Goal: Information Seeking & Learning: Learn about a topic

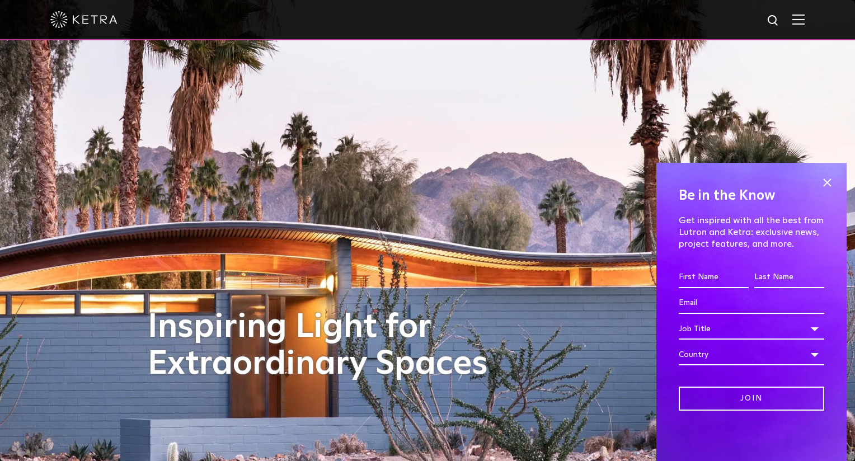
click at [776, 22] on img at bounding box center [774, 21] width 14 height 14
click at [803, 20] on img at bounding box center [798, 19] width 12 height 11
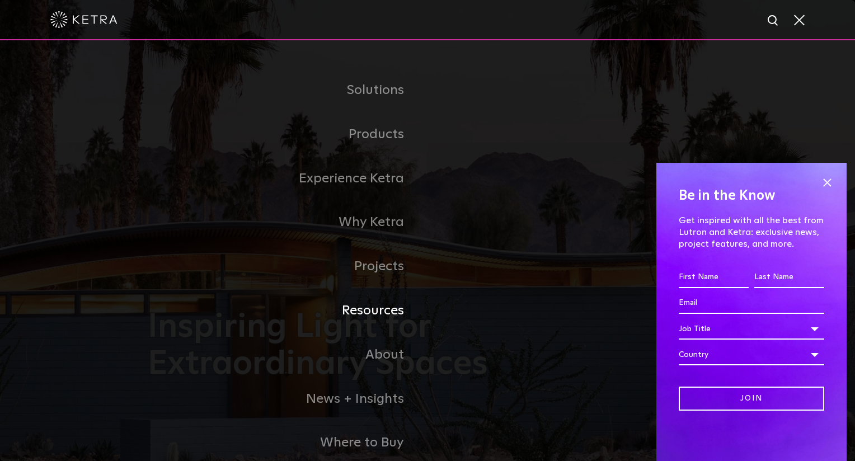
click at [374, 305] on link "Resources" at bounding box center [288, 311] width 280 height 44
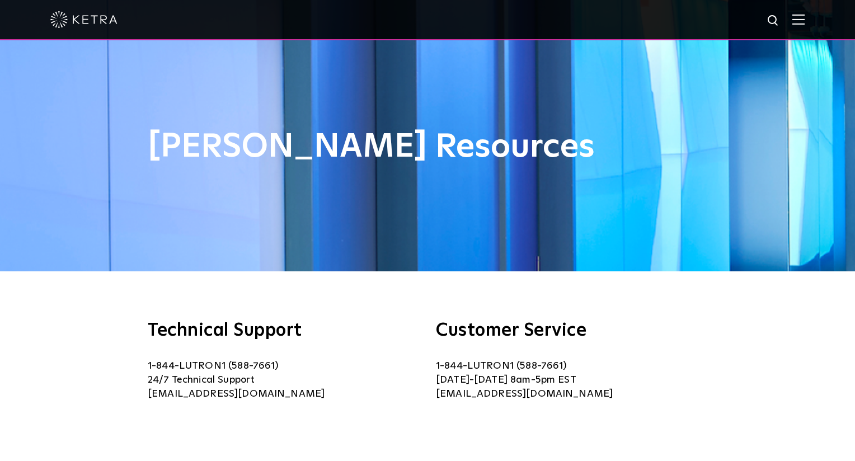
click at [798, 28] on div at bounding box center [427, 19] width 754 height 39
click at [801, 21] on img at bounding box center [798, 19] width 12 height 11
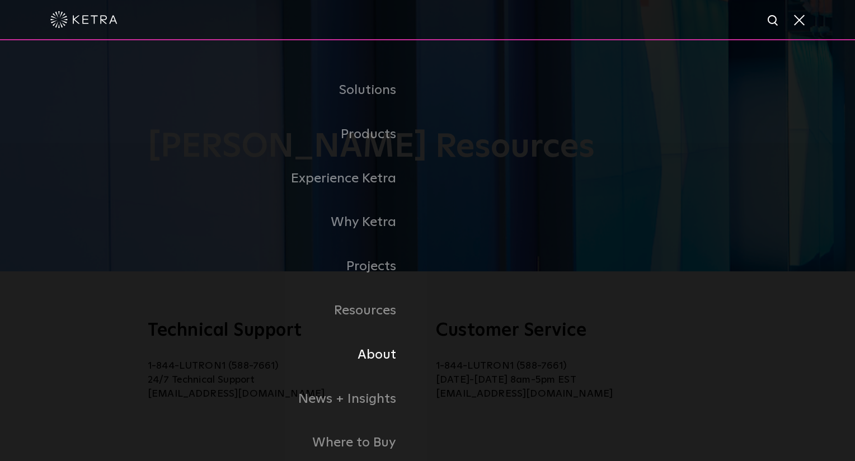
click at [375, 359] on link "About" at bounding box center [240, 355] width 375 height 44
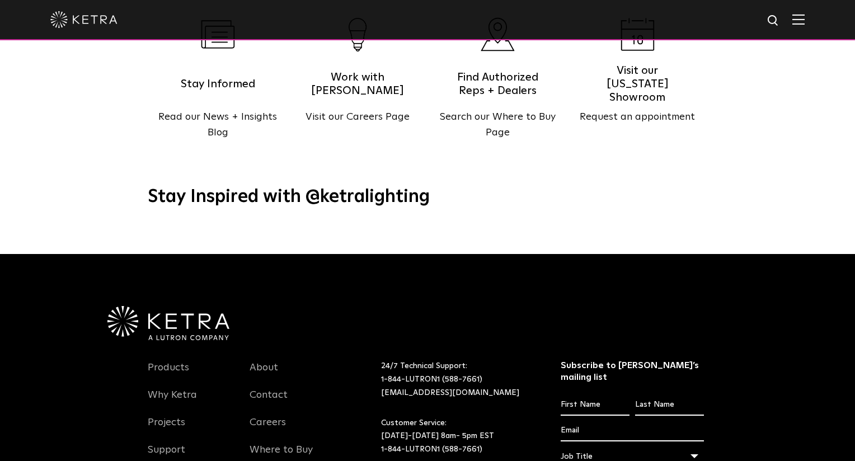
scroll to position [1325, 0]
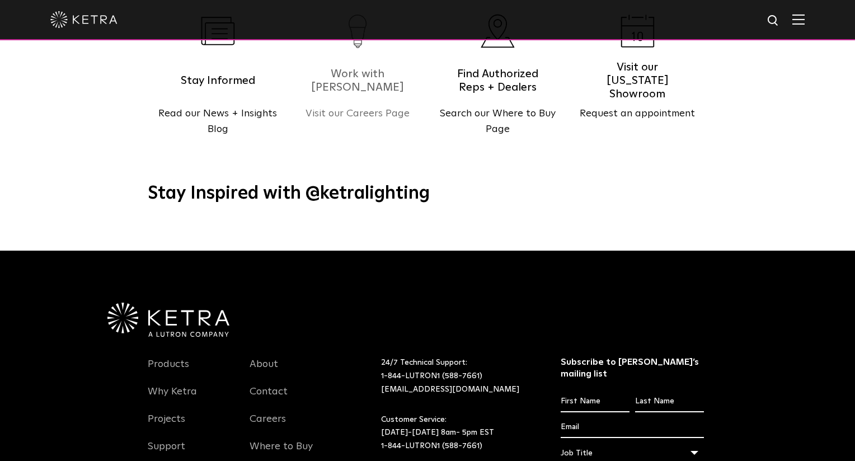
click at [379, 106] on p "Visit our Careers Page" at bounding box center [358, 114] width 140 height 16
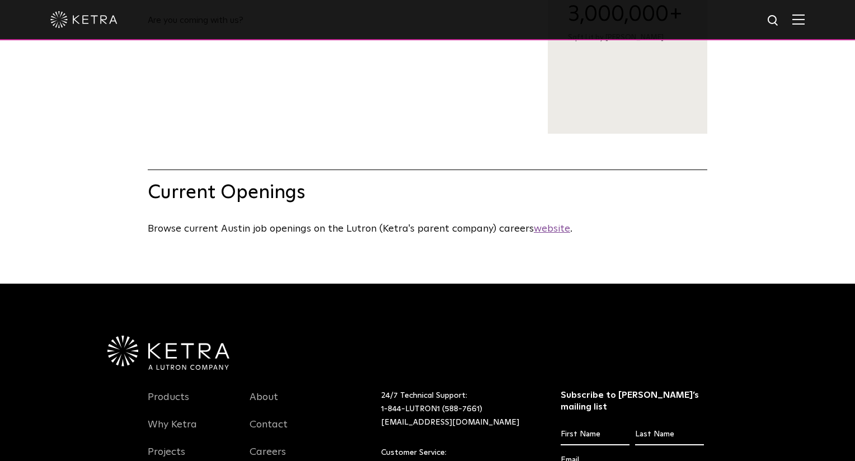
scroll to position [370, 0]
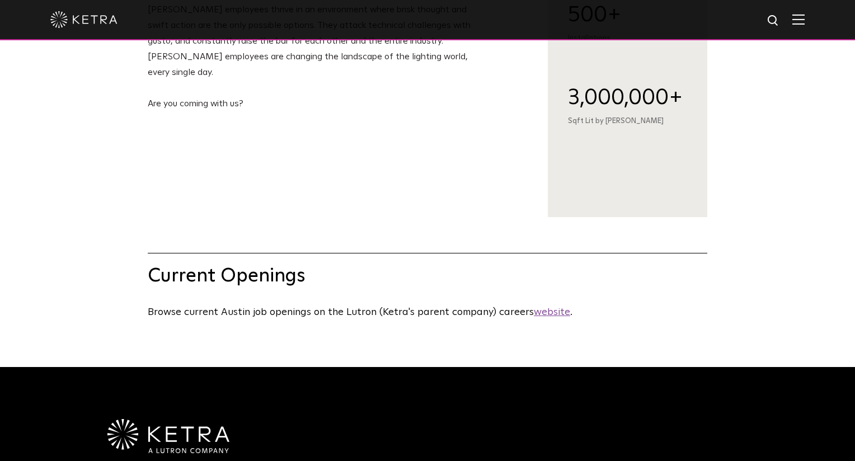
click at [543, 312] on u "website" at bounding box center [552, 312] width 36 height 10
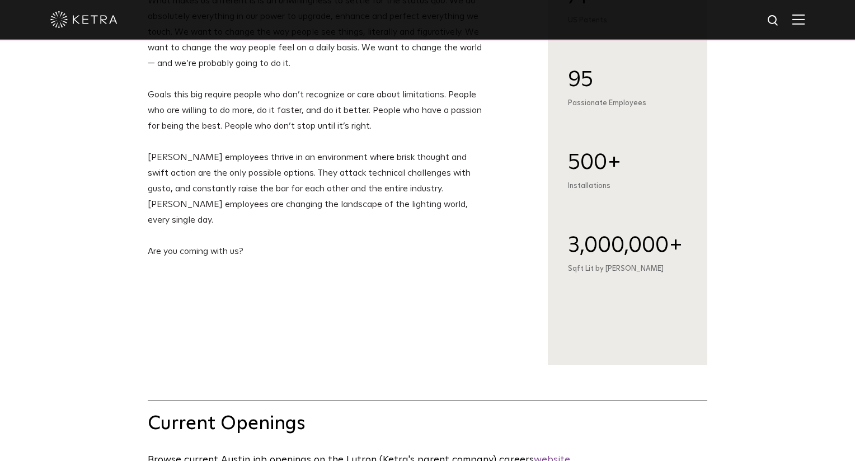
scroll to position [0, 0]
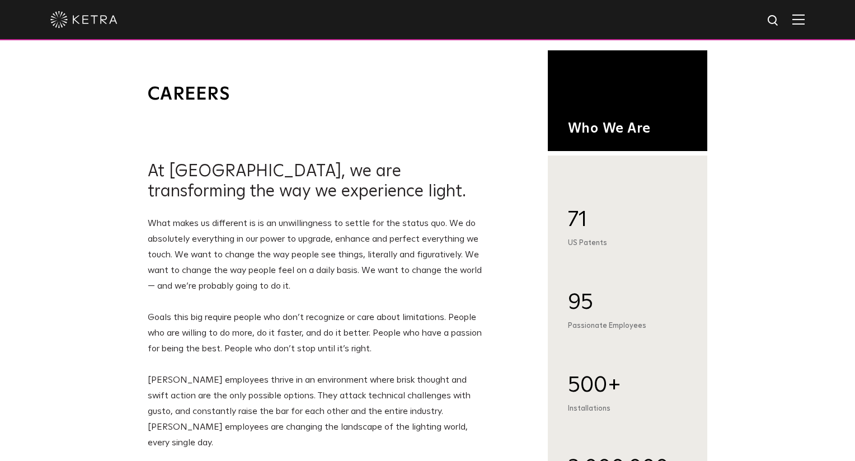
click at [804, 21] on img at bounding box center [798, 19] width 12 height 11
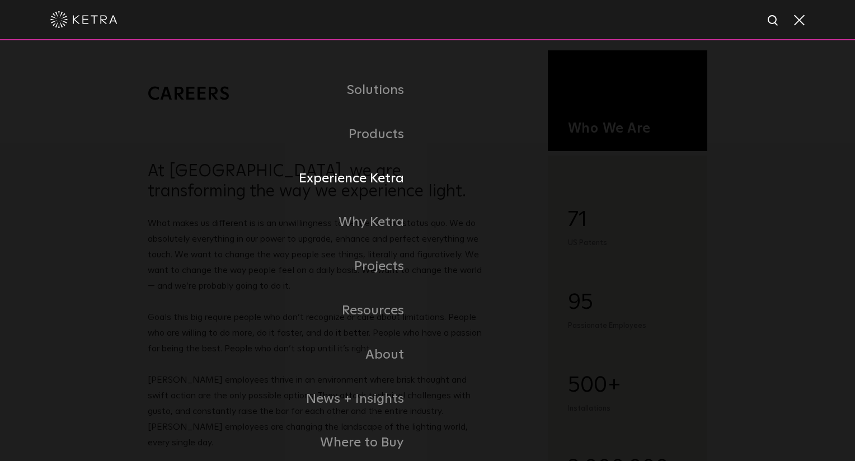
click at [386, 173] on link "Experience Ketra" at bounding box center [288, 179] width 280 height 44
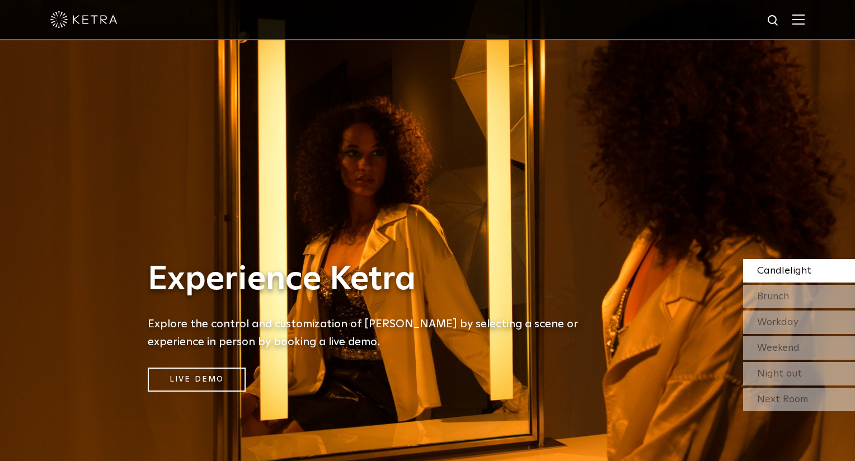
click at [800, 24] on img at bounding box center [798, 19] width 12 height 11
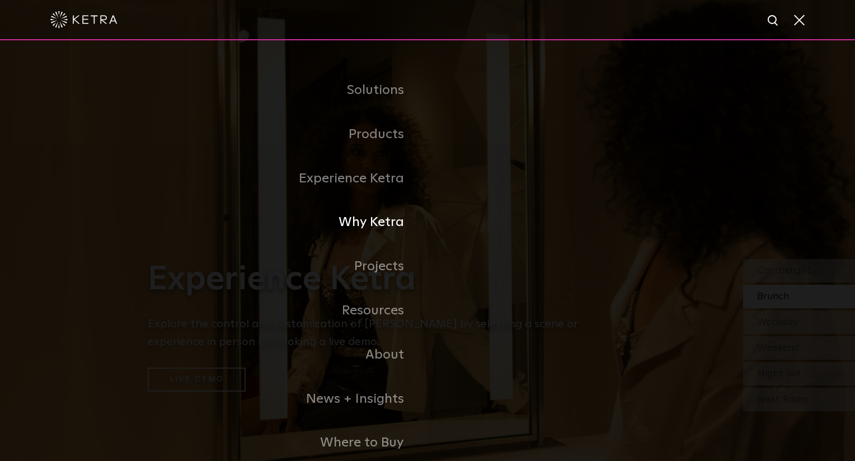
click at [384, 228] on link "Why Ketra" at bounding box center [288, 222] width 280 height 44
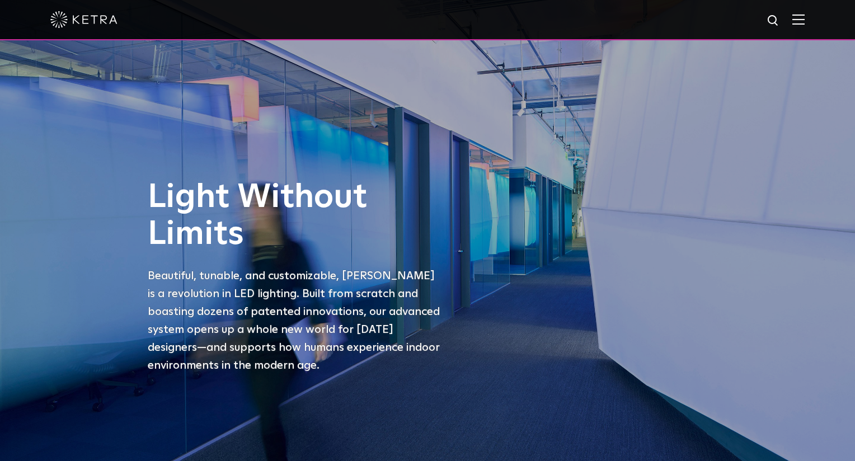
click at [803, 18] on img at bounding box center [798, 19] width 12 height 11
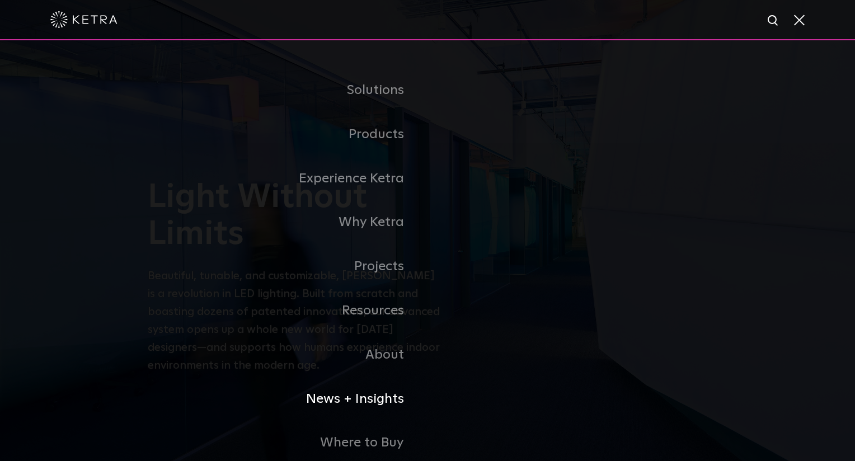
click at [354, 395] on link "News + Insights" at bounding box center [288, 399] width 280 height 44
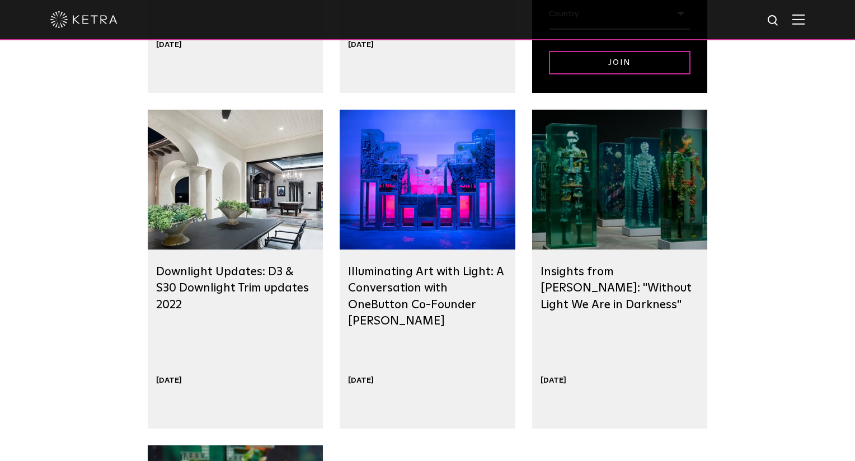
scroll to position [639, 0]
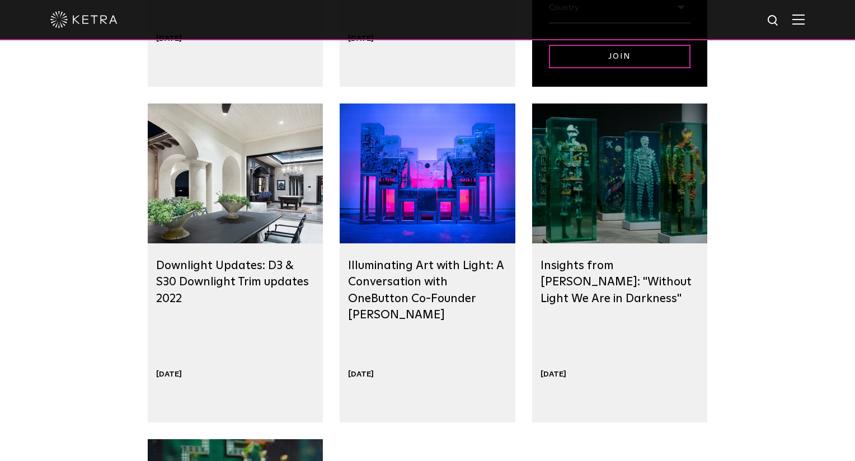
click at [425, 212] on div at bounding box center [427, 174] width 175 height 140
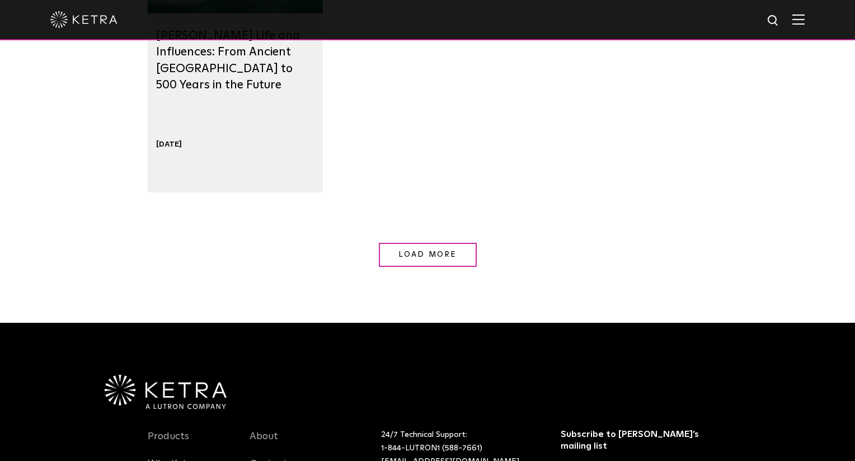
scroll to position [1227, 0]
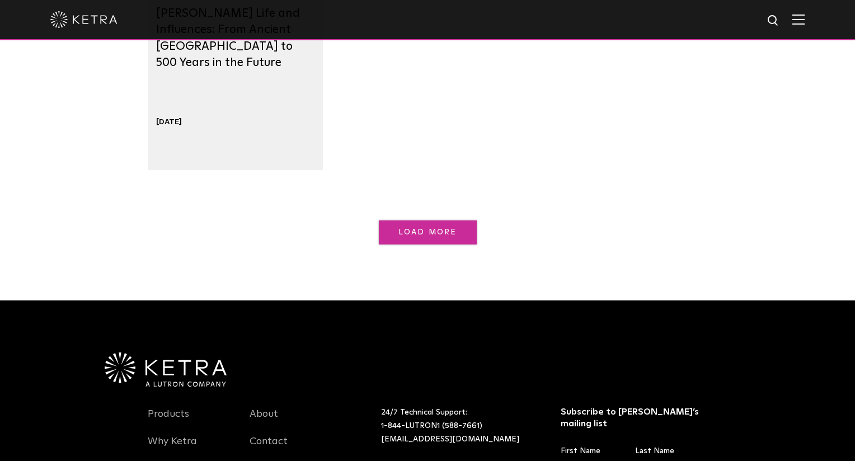
click at [462, 223] on link "Load More" at bounding box center [428, 232] width 98 height 24
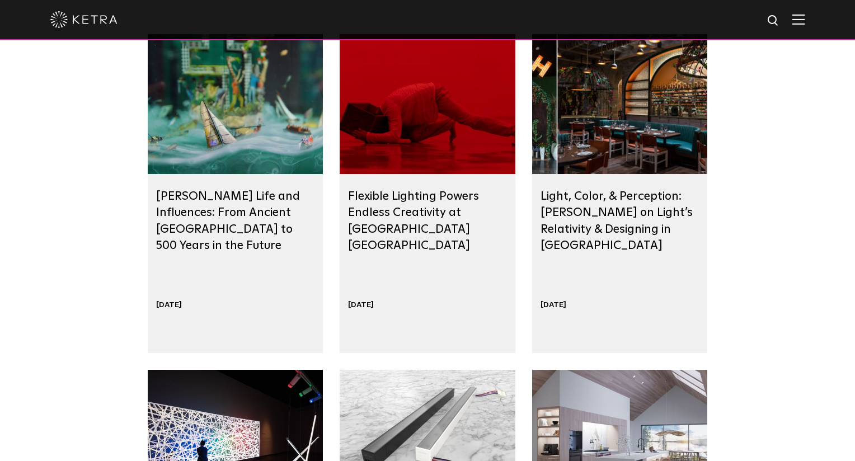
scroll to position [1031, 0]
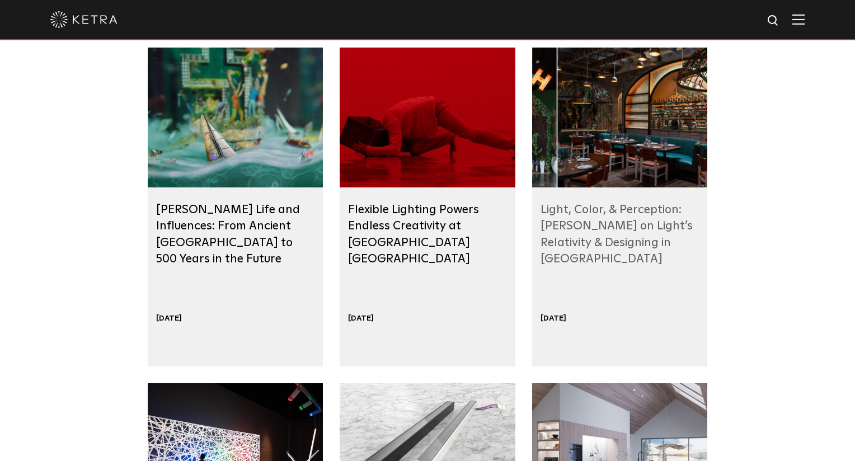
click at [630, 226] on link "Light, Color, & Perception: [PERSON_NAME] on Light’s Relativity & Designing in …" at bounding box center [617, 234] width 152 height 61
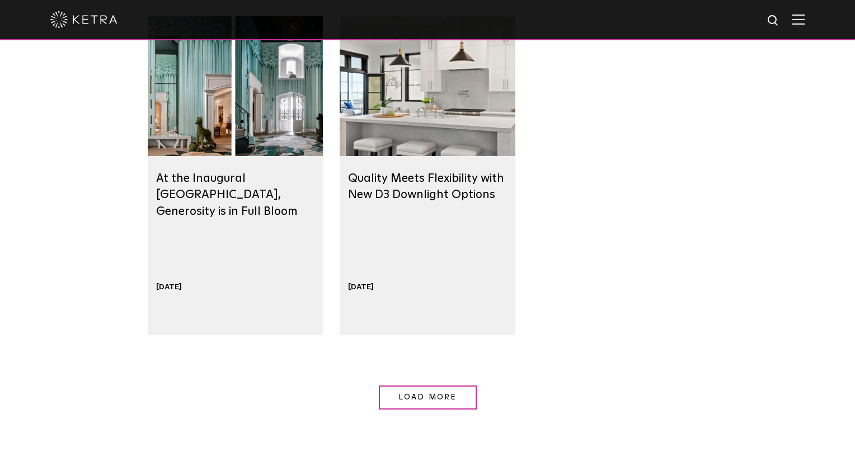
scroll to position [1747, 0]
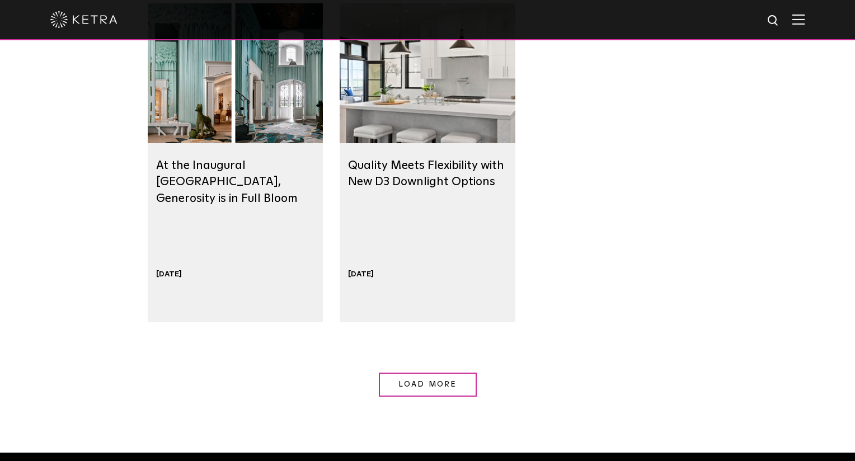
click at [435, 377] on link "Load More" at bounding box center [428, 385] width 98 height 24
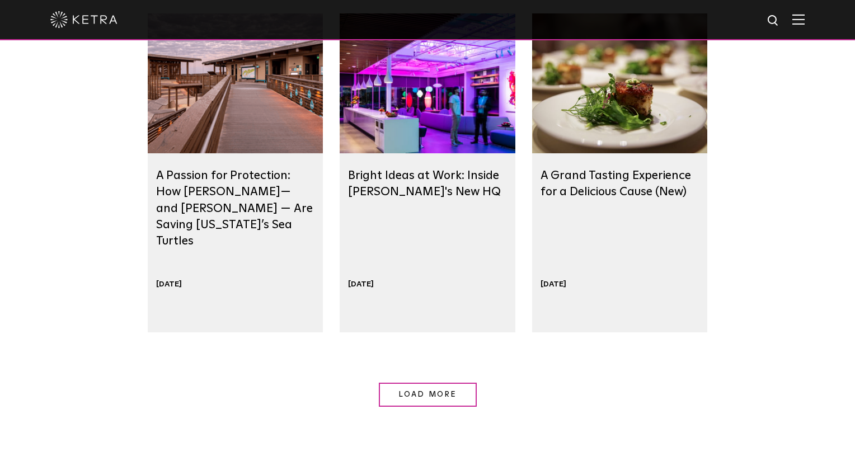
scroll to position [2414, 0]
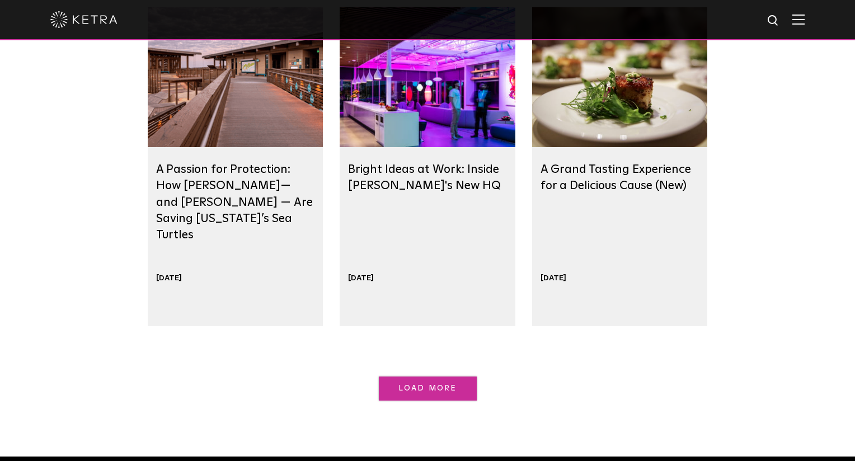
click at [401, 392] on link "Load More" at bounding box center [428, 389] width 98 height 24
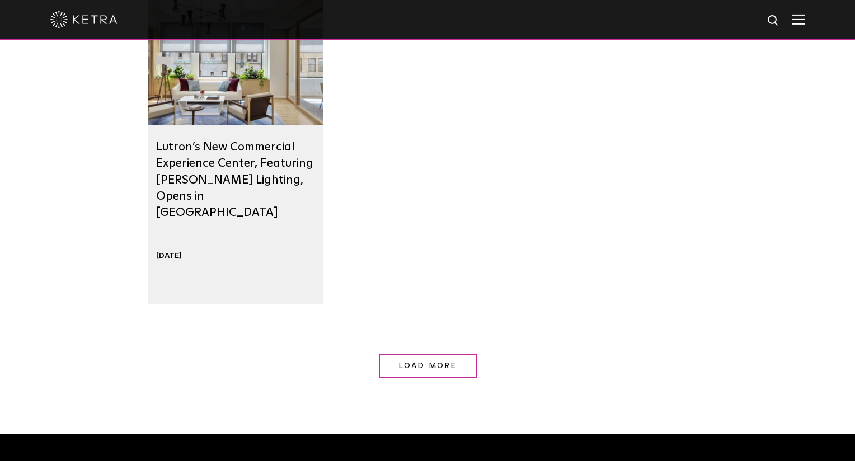
scroll to position [3445, 0]
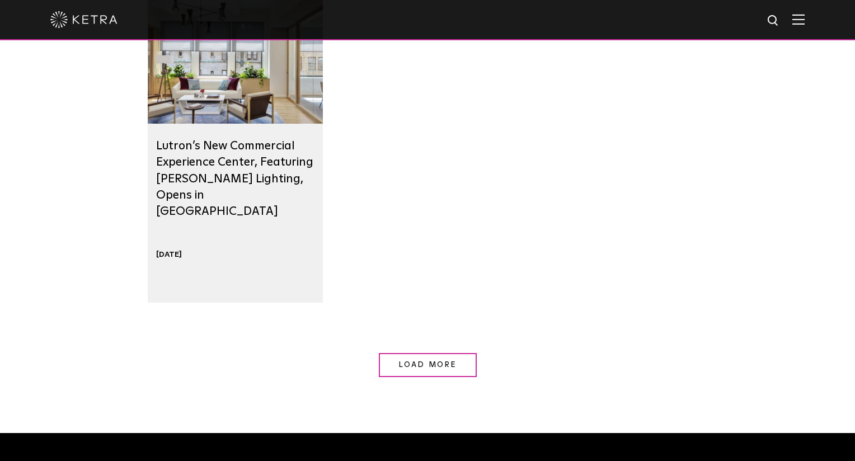
click at [419, 376] on link "Load More" at bounding box center [428, 365] width 98 height 24
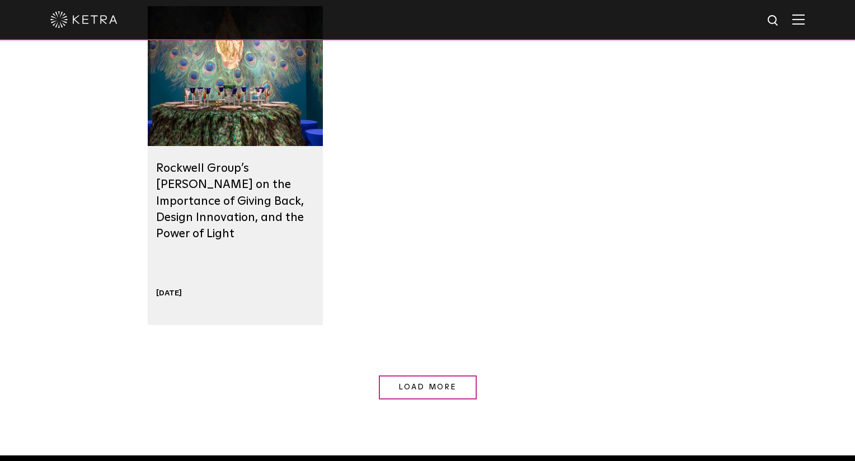
scroll to position [4129, 0]
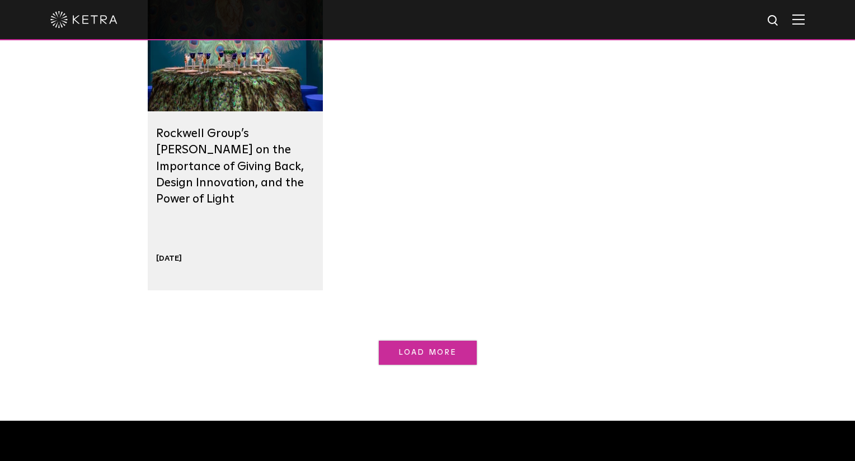
click at [441, 359] on link "Load More" at bounding box center [428, 353] width 98 height 24
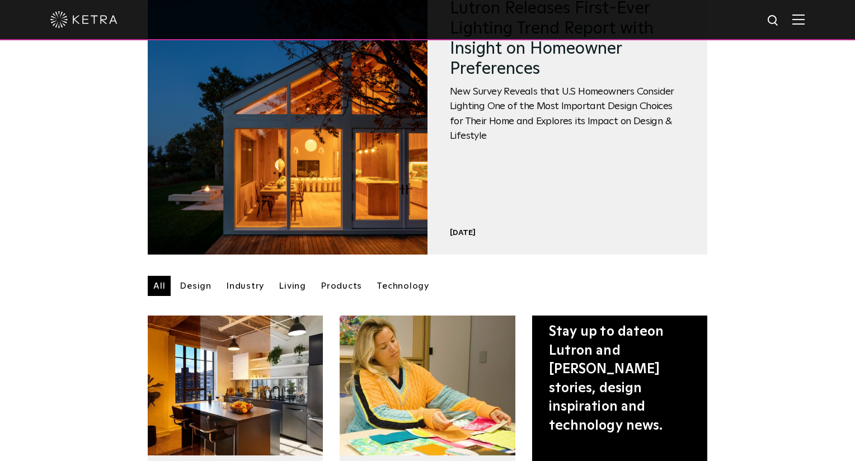
scroll to position [132, 0]
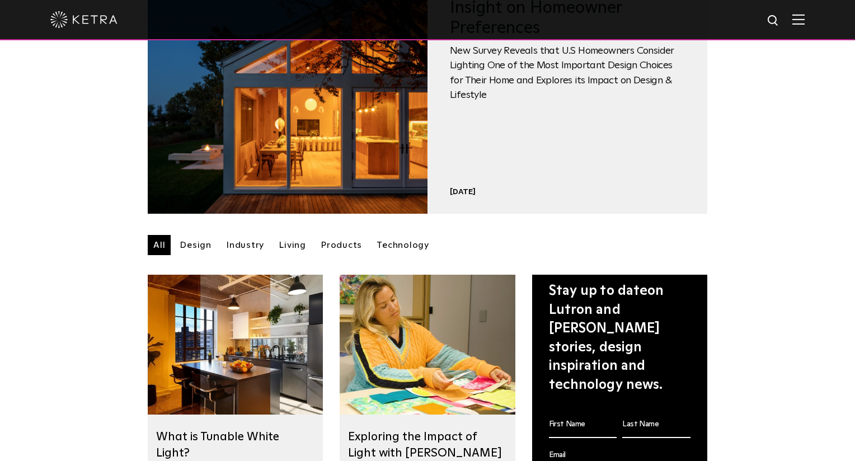
click at [204, 243] on link "Design" at bounding box center [195, 245] width 43 height 20
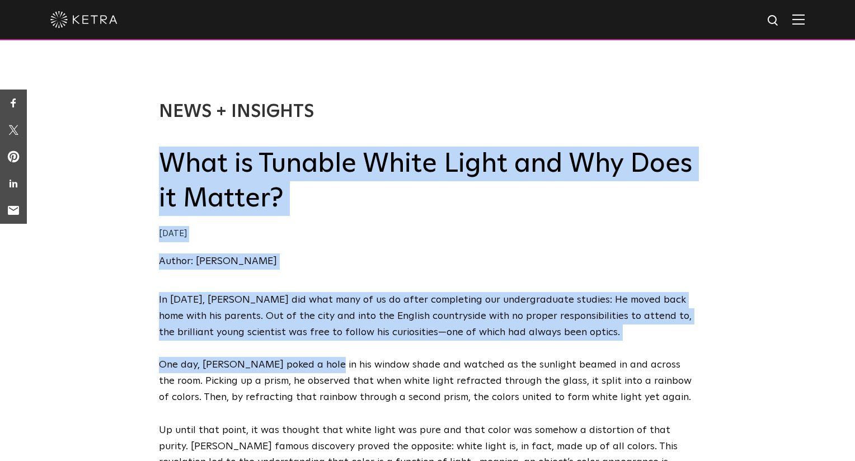
drag, startPoint x: 160, startPoint y: 161, endPoint x: 326, endPoint y: 364, distance: 262.1
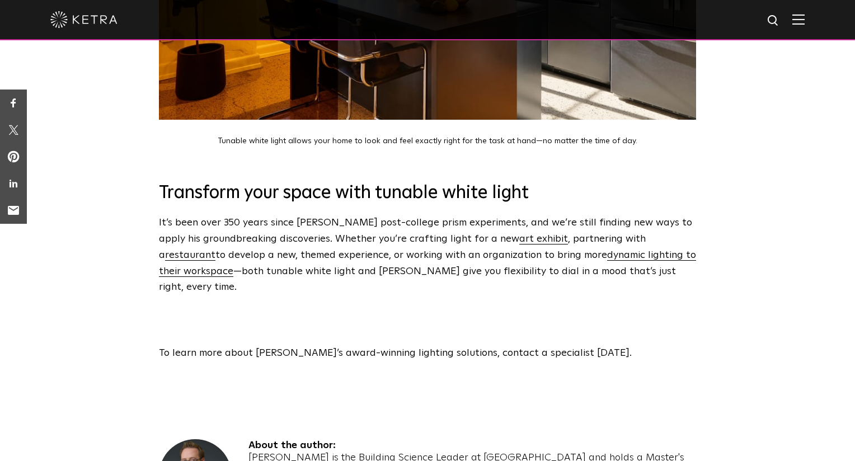
scroll to position [3676, 0]
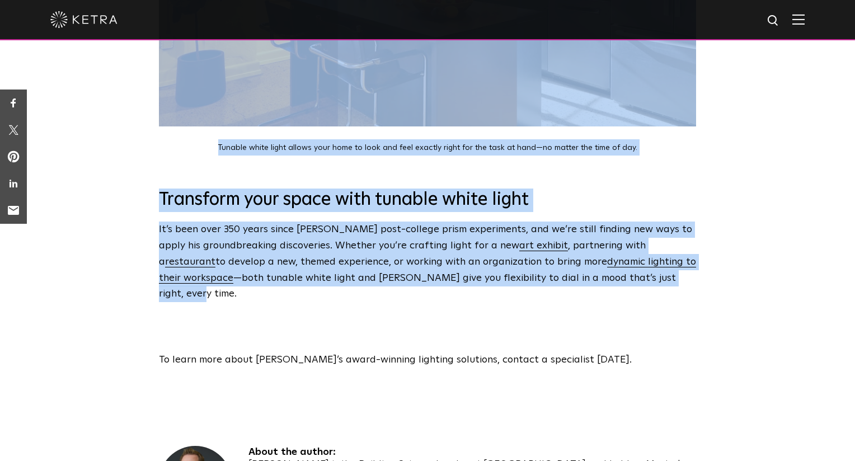
click at [668, 222] on p "It’s been over 350 years since Newton’s post-college prism experiments, and we’…" at bounding box center [427, 262] width 537 height 81
copy div "What is Tunable White Light and Why Does it Matter? 10/13/2022 Author: Craig Ca…"
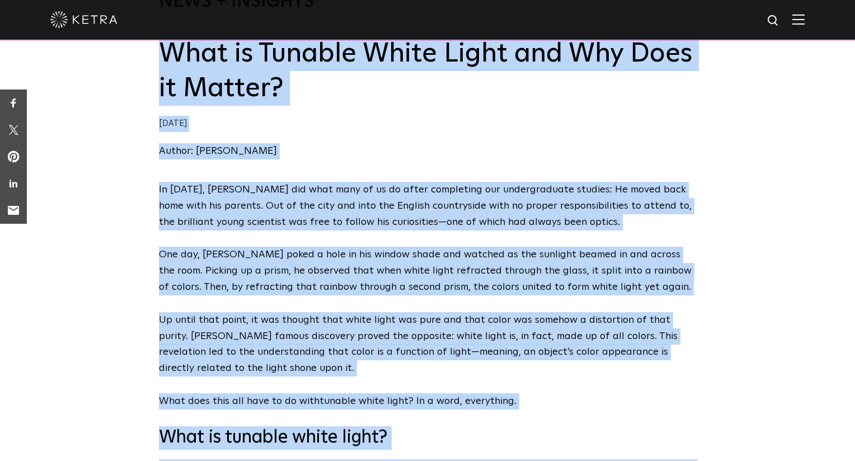
scroll to position [0, 0]
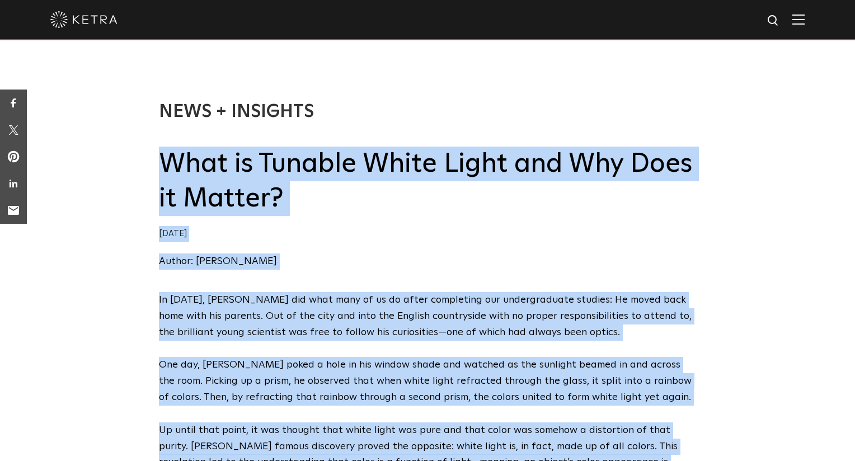
click at [332, 193] on h2 "What is Tunable White Light and Why Does it Matter?" at bounding box center [427, 182] width 537 height 70
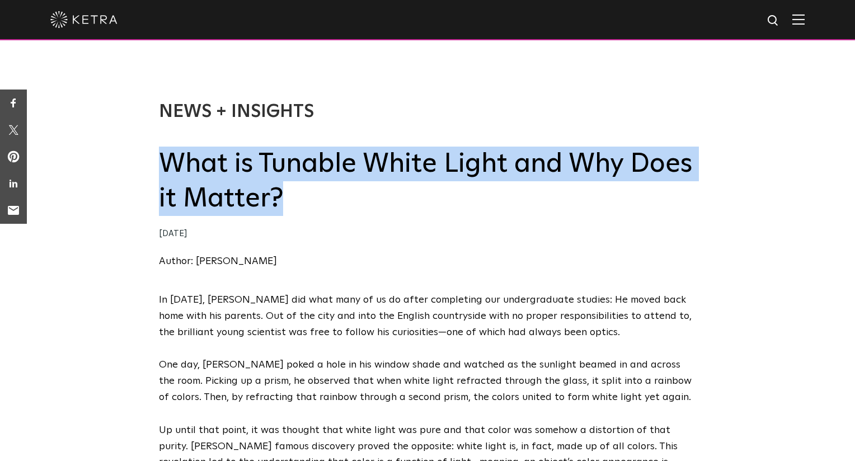
drag, startPoint x: 320, startPoint y: 191, endPoint x: 160, endPoint y: 157, distance: 163.2
click at [159, 157] on h2 "What is Tunable White Light and Why Does it Matter?" at bounding box center [427, 182] width 537 height 70
copy h2 "What is Tunable White Light and Why Does it Matter?"
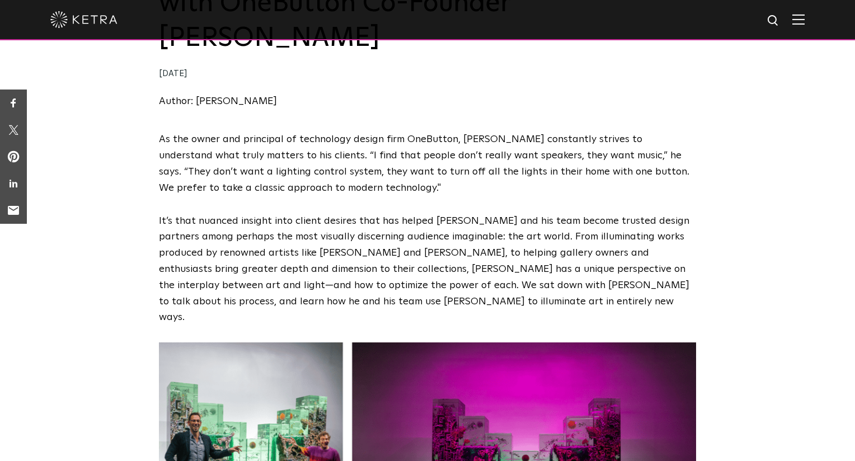
scroll to position [199, 0]
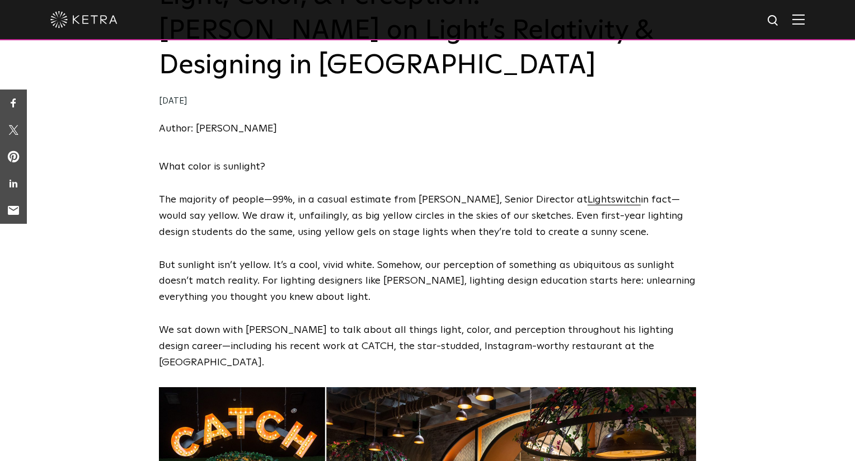
scroll to position [169, 0]
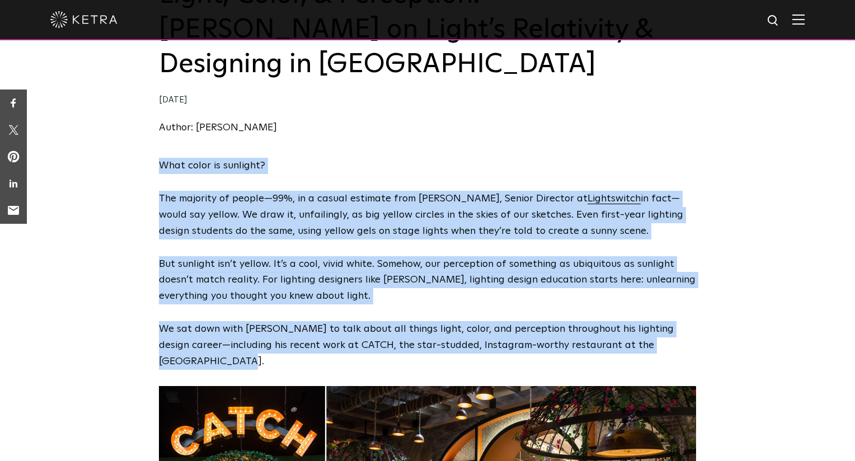
drag, startPoint x: 156, startPoint y: 125, endPoint x: 683, endPoint y: 308, distance: 558.0
copy span "What color is sunlight? The majority of people—99%, in a casual estimate from […"
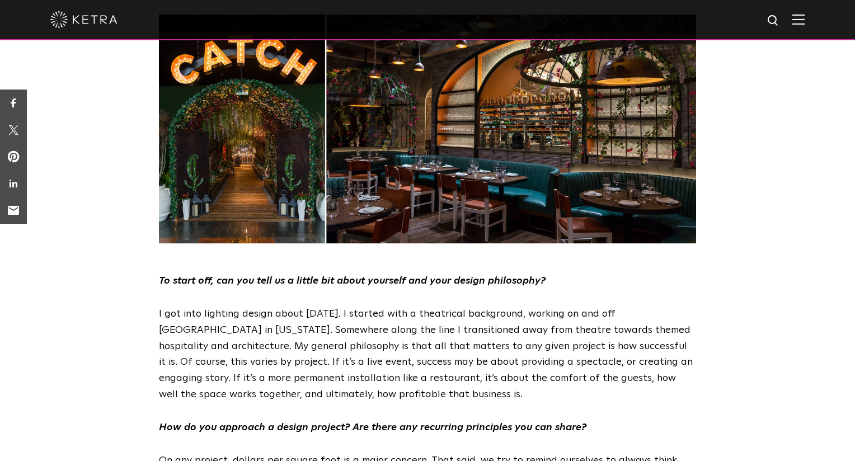
scroll to position [618, 0]
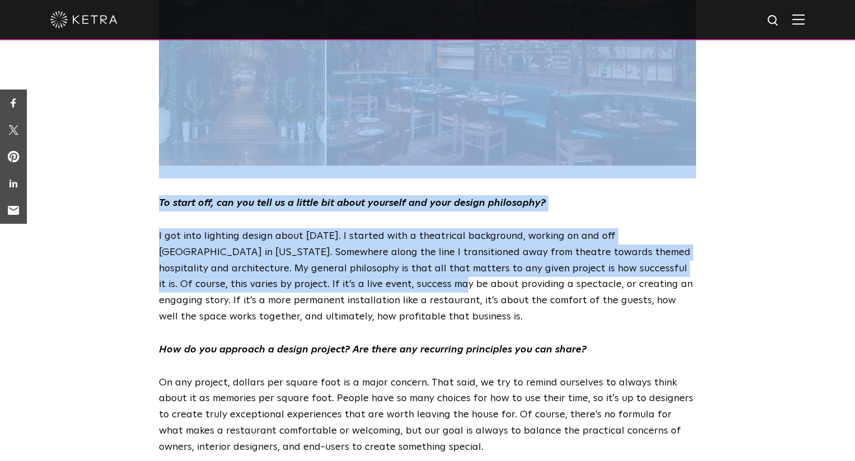
drag, startPoint x: 157, startPoint y: 152, endPoint x: 352, endPoint y: 226, distance: 208.8
click at [352, 226] on div "What color is sunlight? The majority of people—99%, in a casual estimate from […" at bounding box center [427, 260] width 855 height 1105
click at [352, 228] on p "I got into lighting design about 20 years ago. I started with a theatrical back…" at bounding box center [427, 276] width 537 height 97
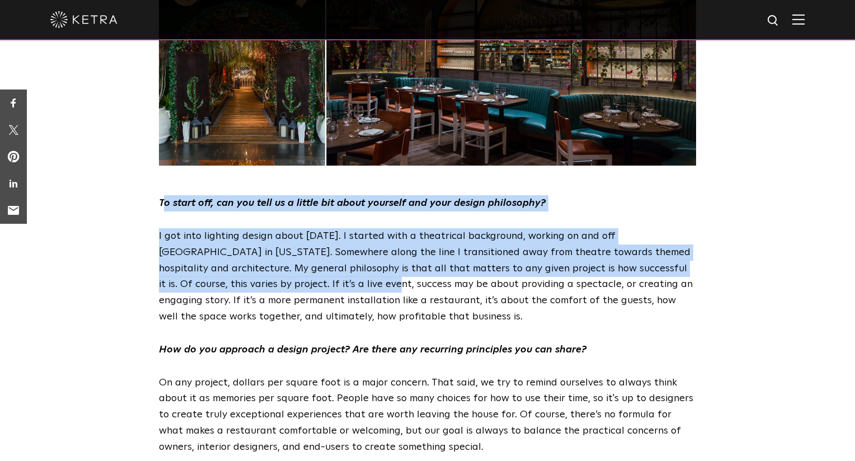
drag, startPoint x: 162, startPoint y: 153, endPoint x: 281, endPoint y: 229, distance: 141.4
click at [281, 229] on span "What color is sunlight? The majority of people—99%, in a casual estimate from C…" at bounding box center [427, 252] width 537 height 1088
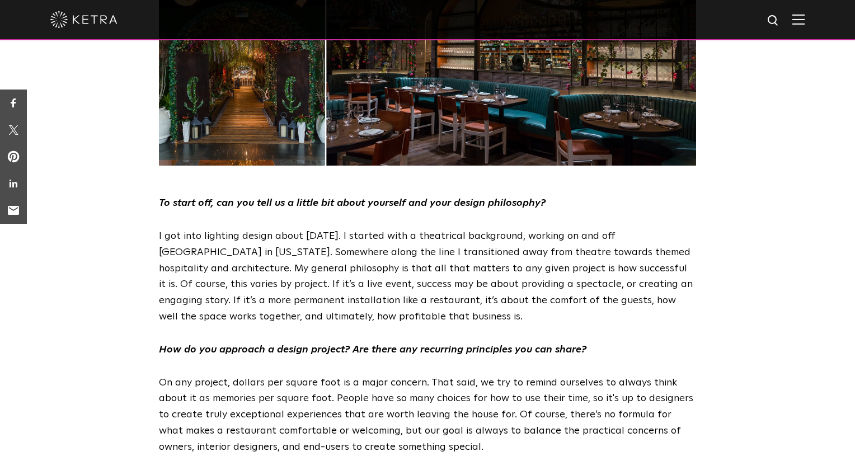
click at [167, 198] on em "To start off, can you tell us a little bit about yourself and your design philo…" at bounding box center [352, 203] width 387 height 10
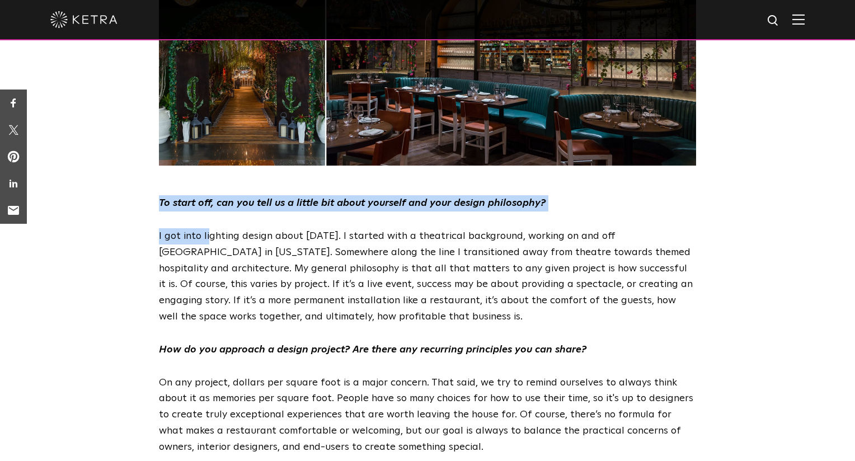
drag, startPoint x: 160, startPoint y: 152, endPoint x: 208, endPoint y: 190, distance: 61.3
click at [208, 190] on span "What color is sunlight? The majority of people—99%, in a casual estimate from C…" at bounding box center [427, 252] width 537 height 1088
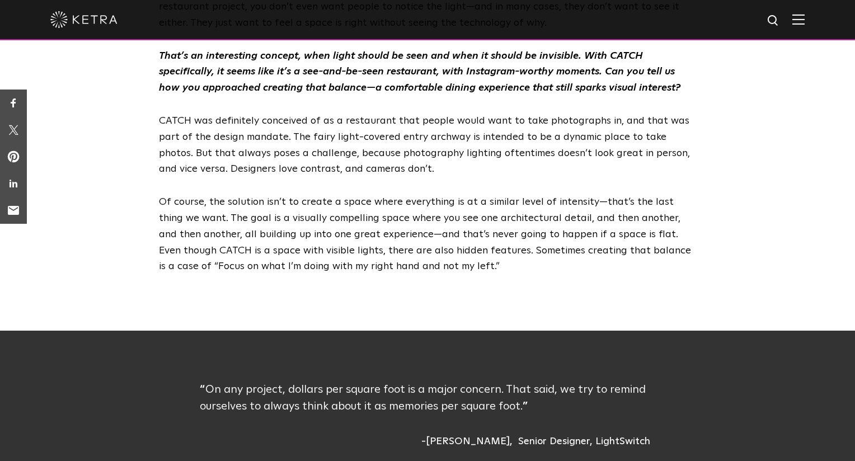
scroll to position [1151, 0]
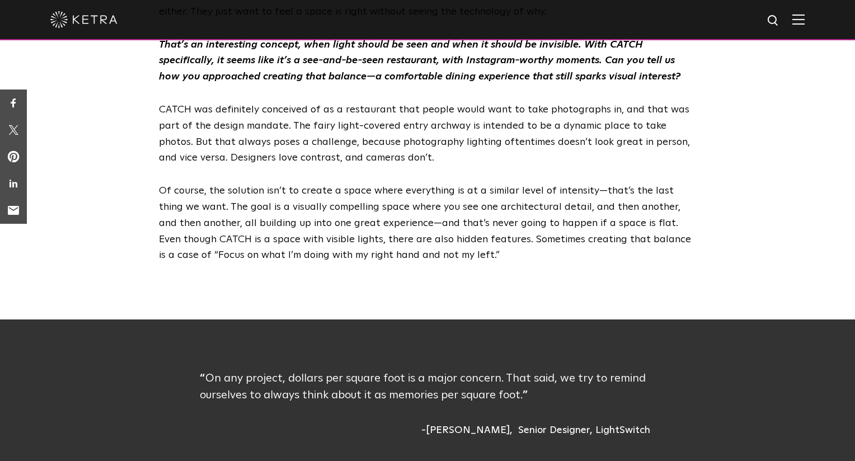
click at [458, 204] on p "Of course, the solution isn’t to create a space where everything is at a simila…" at bounding box center [427, 223] width 537 height 81
copy span "To start off, can you tell us a little bit about yourself and your design philo…"
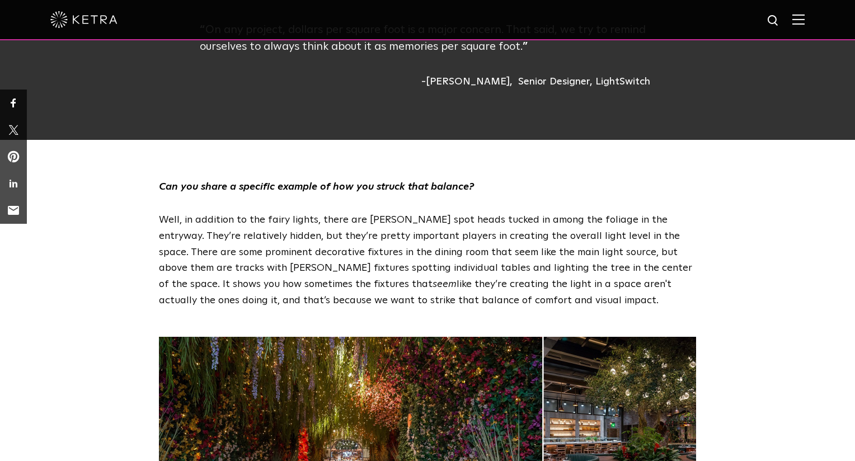
scroll to position [1507, 0]
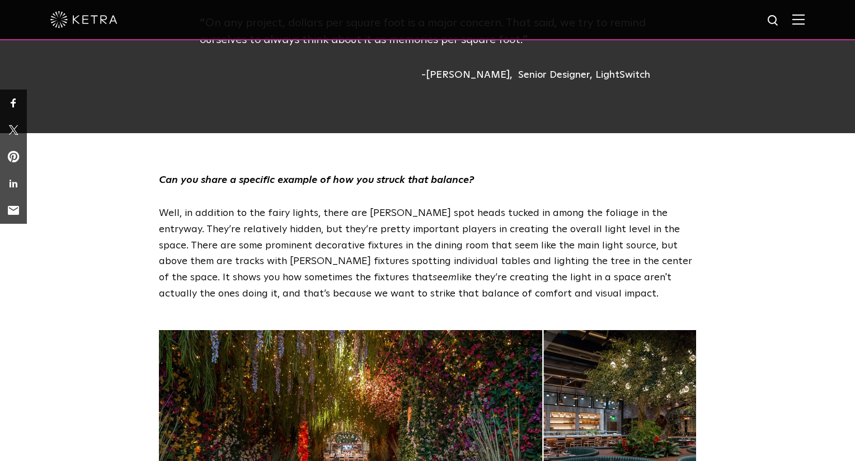
drag, startPoint x: 159, startPoint y: 125, endPoint x: 466, endPoint y: 238, distance: 326.9
click at [466, 238] on div "Can you share a specific example of how you struck that balance? Well, in addit…" at bounding box center [427, 237] width 537 height 130
copy div "Can you share a specific example of how you struck that balance? Well, in addit…"
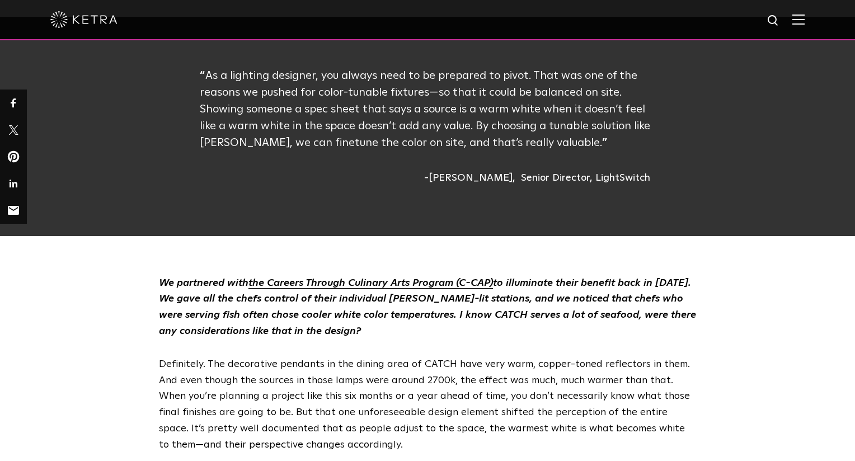
scroll to position [2125, 0]
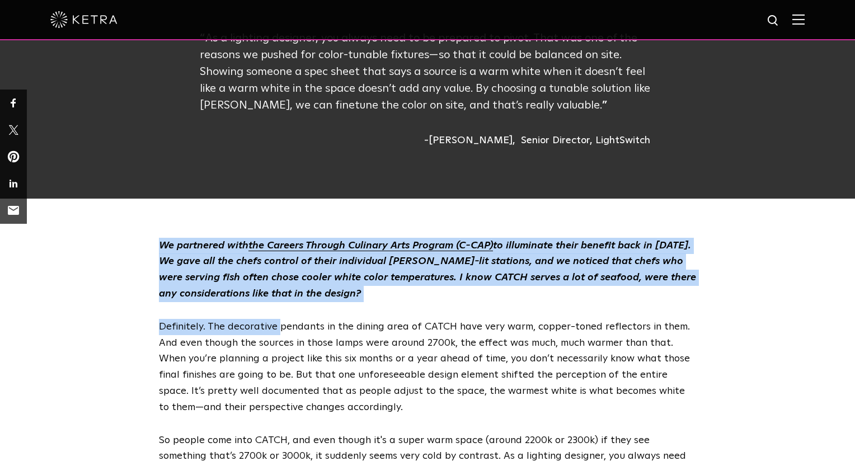
drag, startPoint x: 159, startPoint y: 191, endPoint x: 279, endPoint y: 283, distance: 150.9
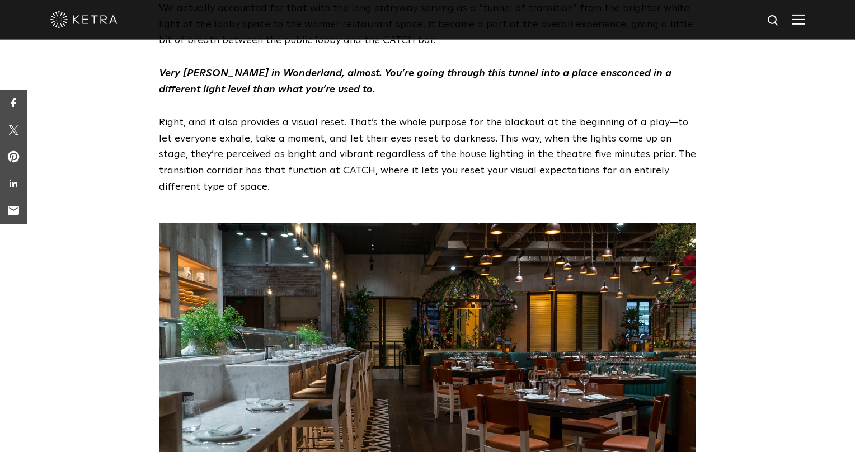
scroll to position [2734, 0]
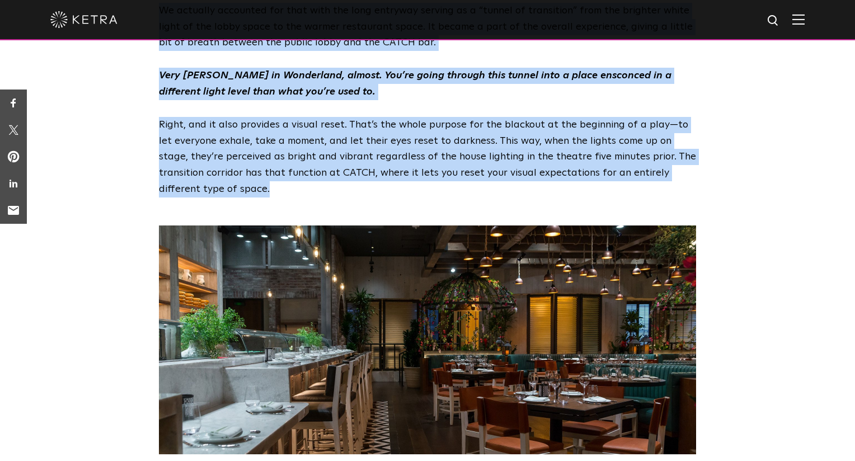
click at [234, 135] on p "Right, and it also provides a visual reset. That’s the whole purpose for the bl…" at bounding box center [427, 157] width 537 height 81
copy div "We partnered with the Careers Through Culinary Arts Program (C-CAP) to illumina…"
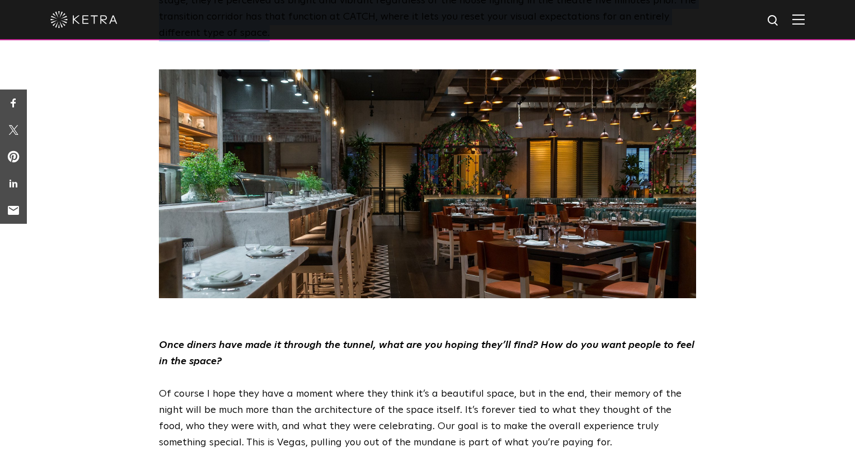
scroll to position [3028, 0]
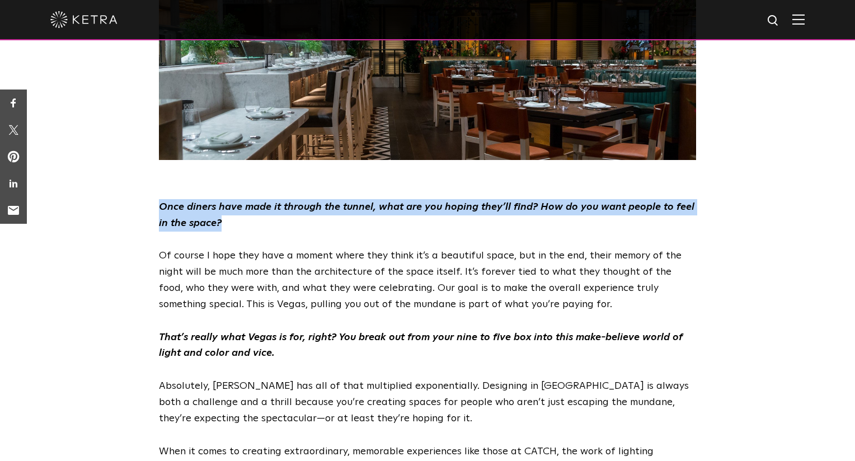
drag, startPoint x: 159, startPoint y: 155, endPoint x: 170, endPoint y: 182, distance: 29.2
click at [170, 199] on div "Once diners have made it through the tunnel, what are you hoping they’ll find? …" at bounding box center [428, 427] width 560 height 456
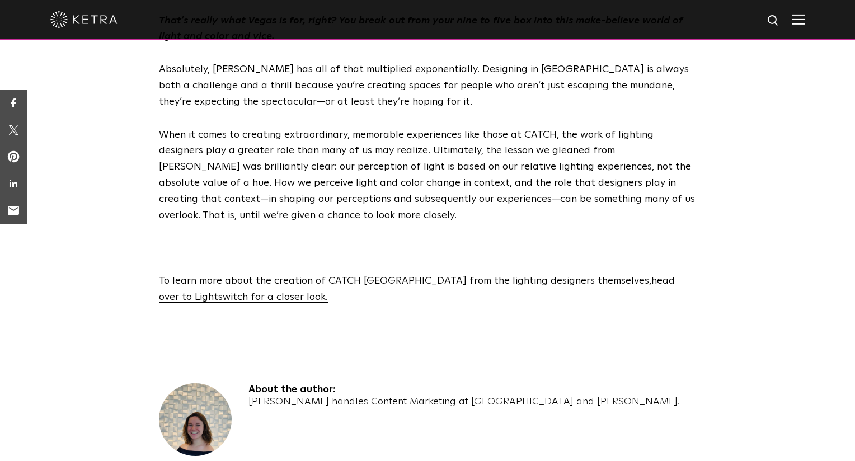
scroll to position [3341, 0]
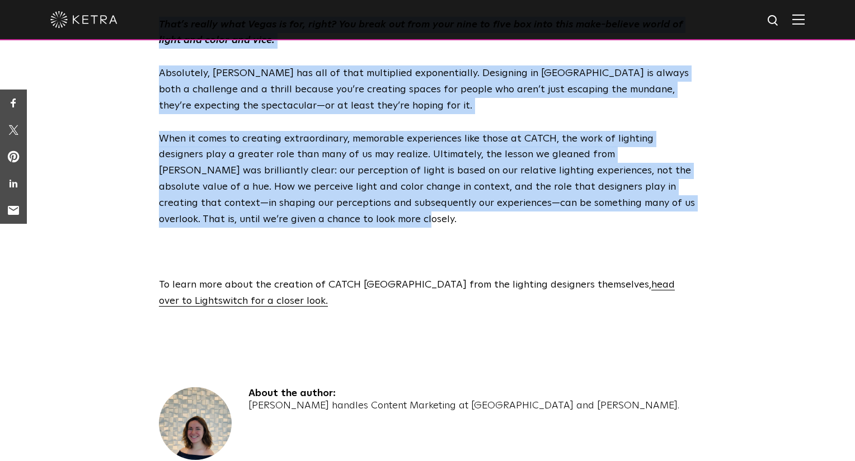
click at [297, 167] on p "When it comes to creating extraordinary, memorable experiences like those at CA…" at bounding box center [427, 179] width 537 height 97
copy div "Once diners have made it through the tunnel, what are you hoping they’ll find? …"
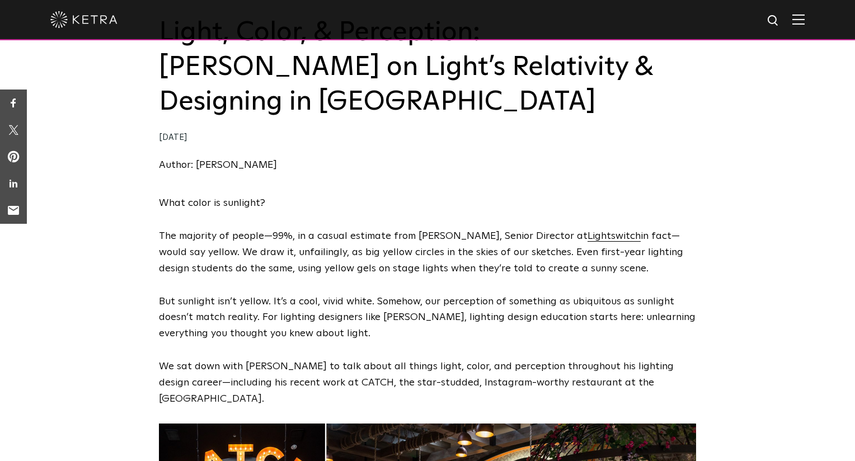
scroll to position [0, 0]
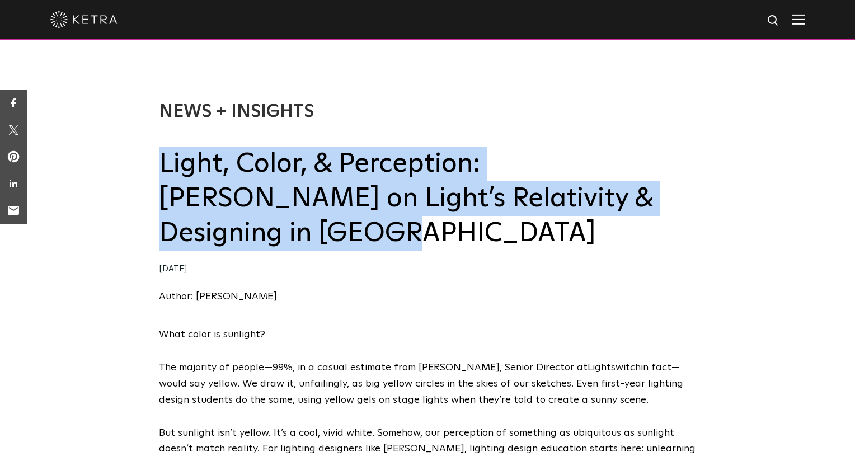
drag, startPoint x: 677, startPoint y: 194, endPoint x: 162, endPoint y: 165, distance: 515.1
click at [162, 165] on h2 "Light, Color, & Perception: [PERSON_NAME] on Light’s Relativity & Designing in …" at bounding box center [427, 199] width 537 height 105
copy h2 "Light, Color, & Perception: [PERSON_NAME] on Light’s Relativity & Designing in …"
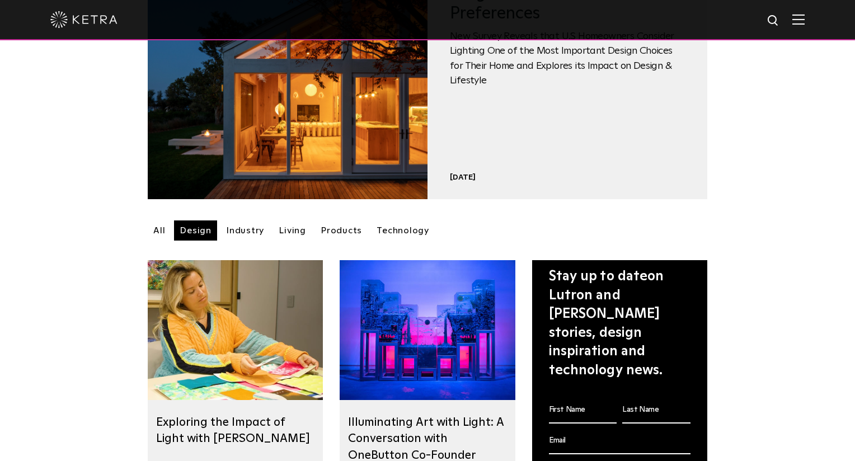
scroll to position [136, 0]
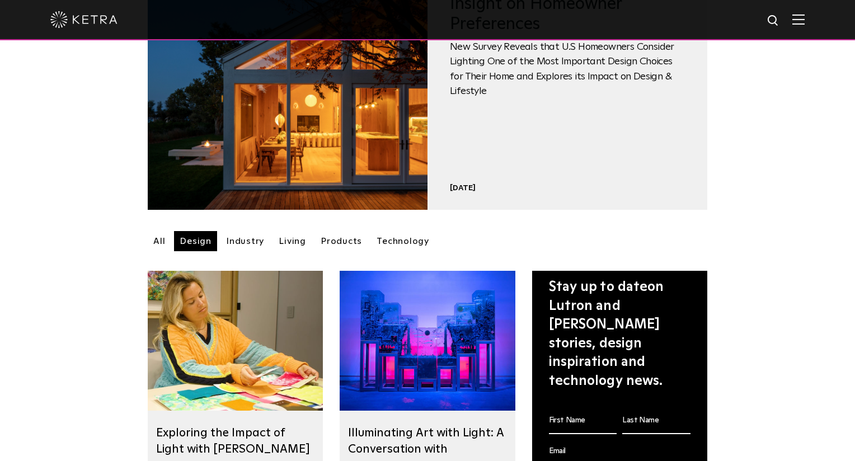
click at [337, 245] on link "Products" at bounding box center [341, 241] width 53 height 20
